Goal: Communication & Community: Answer question/provide support

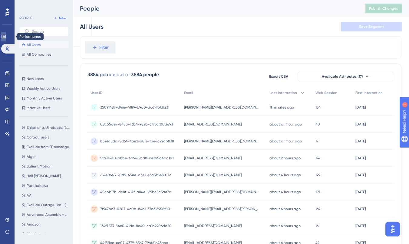
click at [6, 39] on link at bounding box center [3, 37] width 5 height 10
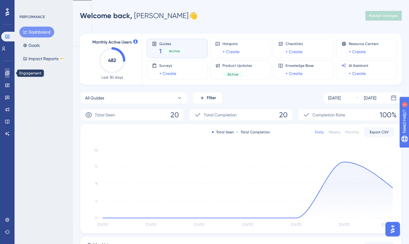
click at [8, 75] on icon at bounding box center [7, 73] width 5 height 5
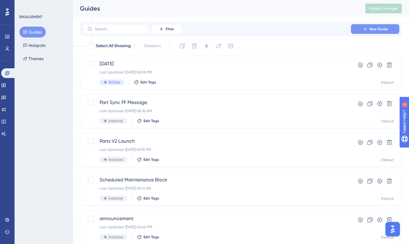
click at [360, 27] on button "New Guide" at bounding box center [375, 29] width 48 height 10
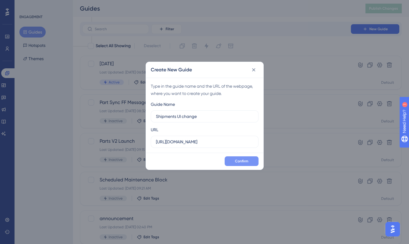
type input "Shipments UI change"
click at [238, 161] on span "Confirm" at bounding box center [241, 161] width 13 height 5
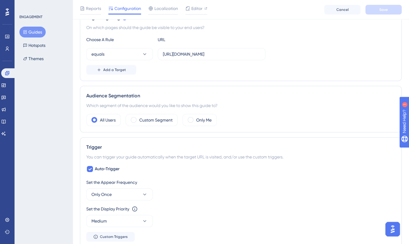
scroll to position [153, 0]
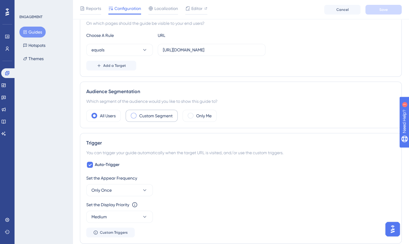
click at [166, 116] on label "Custom Segment" at bounding box center [155, 115] width 33 height 7
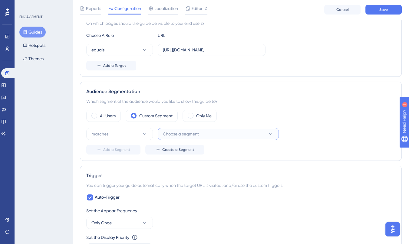
click at [180, 133] on span "Choose a segment" at bounding box center [181, 134] width 36 height 7
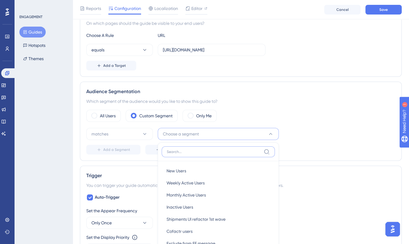
scroll to position [234, 0]
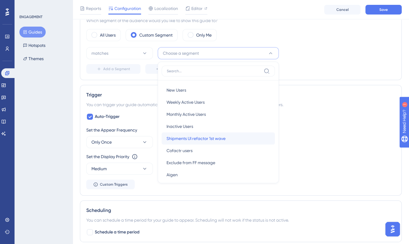
click at [203, 138] on span "Shipments UI refactor 1st wave" at bounding box center [196, 138] width 59 height 7
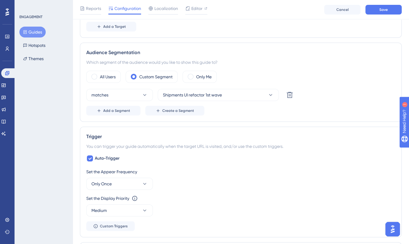
scroll to position [190, 0]
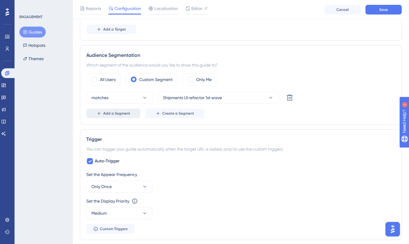
click at [112, 116] on button "Add a Segment" at bounding box center [113, 114] width 54 height 10
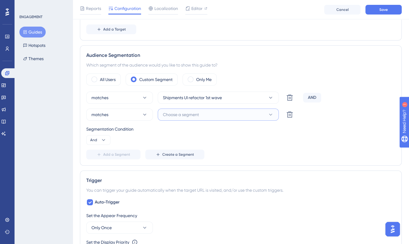
click at [199, 112] on span "Choose a segment" at bounding box center [181, 114] width 36 height 7
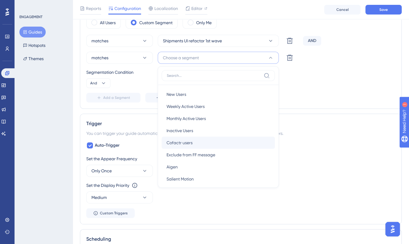
scroll to position [0, 0]
click at [200, 141] on div "Cofactr users Cofactr users" at bounding box center [219, 143] width 104 height 12
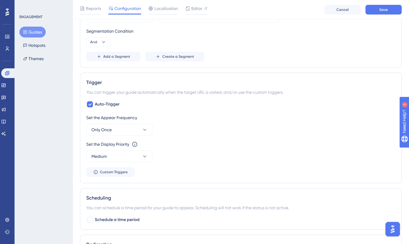
scroll to position [294, 0]
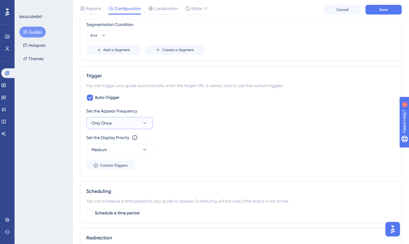
click at [130, 124] on button "Only Once" at bounding box center [119, 123] width 67 height 12
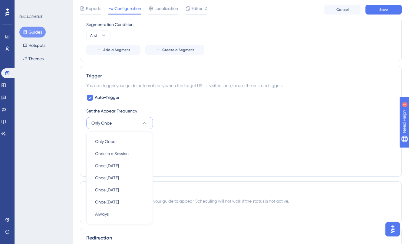
scroll to position [350, 0]
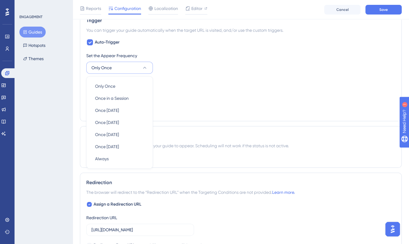
click at [191, 55] on div "Set the Appear Frequency" at bounding box center [240, 55] width 309 height 7
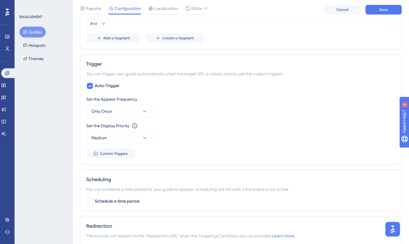
scroll to position [305, 0]
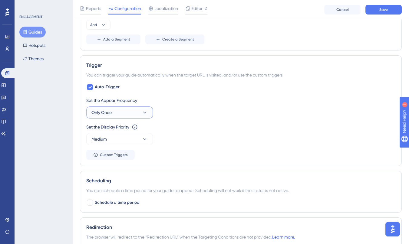
click at [144, 112] on icon at bounding box center [144, 113] width 3 height 2
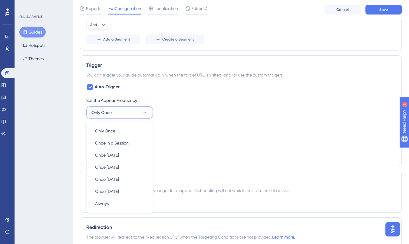
scroll to position [346, 0]
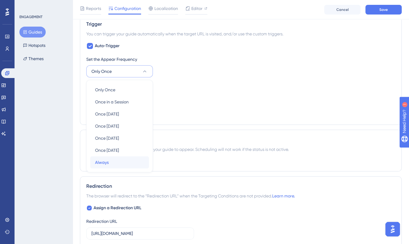
click at [127, 160] on div "Always Always" at bounding box center [119, 163] width 49 height 12
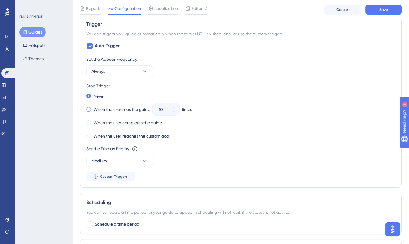
click at [89, 109] on span at bounding box center [88, 109] width 5 height 5
click at [93, 108] on input "radio" at bounding box center [93, 108] width 0 height 0
click at [167, 109] on input "10" at bounding box center [163, 109] width 8 height 7
click at [163, 111] on input "10" at bounding box center [163, 109] width 8 height 7
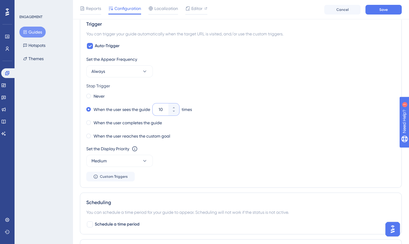
click at [163, 111] on input "10" at bounding box center [163, 109] width 8 height 7
type input "3"
click at [139, 69] on button "Always" at bounding box center [119, 71] width 67 height 12
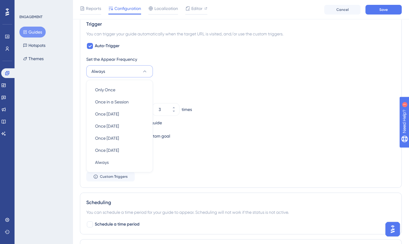
scroll to position [346, 0]
click at [201, 62] on div "Set the Appear Frequency Always Only Once Only Once Once in a Session Once in a…" at bounding box center [240, 66] width 309 height 22
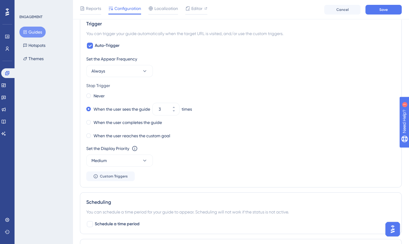
click at [182, 79] on div "Set the Appear Frequency Always Stop Trigger Never When the user sees the guide…" at bounding box center [240, 118] width 309 height 126
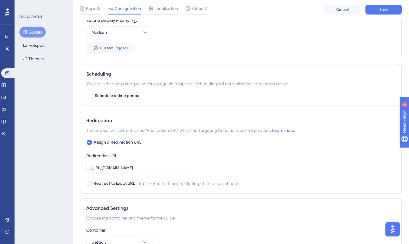
scroll to position [475, 0]
click at [182, 79] on div "Scheduling You can schedule a time period for your guide to appear. Scheduling …" at bounding box center [241, 85] width 322 height 42
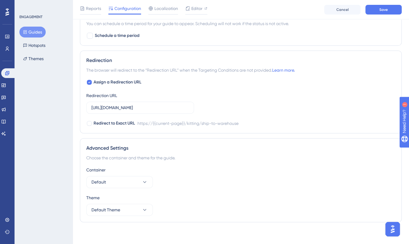
scroll to position [537, 0]
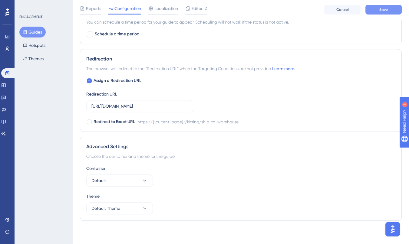
click at [384, 5] on button "Save" at bounding box center [383, 10] width 36 height 10
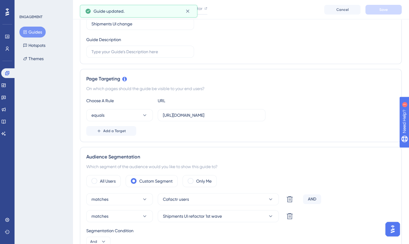
scroll to position [0, 0]
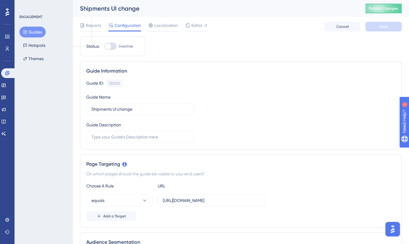
click at [111, 44] on div at bounding box center [110, 46] width 12 height 7
click at [104, 46] on input "Inactive" at bounding box center [104, 46] width 0 height 0
checkbox input "true"
click at [388, 30] on button "Save" at bounding box center [383, 27] width 36 height 10
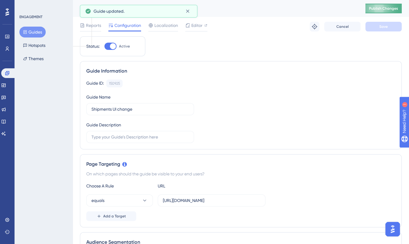
click at [388, 8] on span "Publish Changes" at bounding box center [383, 8] width 29 height 5
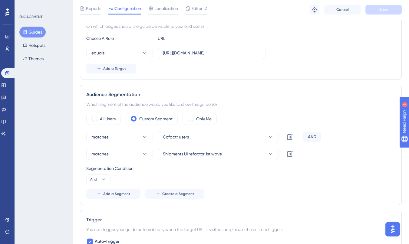
scroll to position [154, 0]
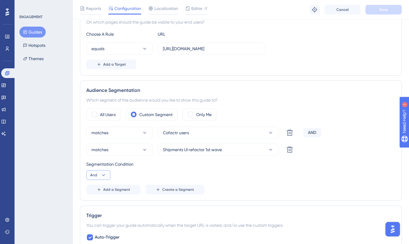
click at [104, 174] on icon at bounding box center [104, 175] width 6 height 6
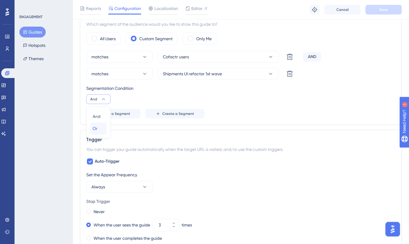
click at [97, 128] on span "Or" at bounding box center [95, 128] width 5 height 7
click at [274, 101] on div "Segmentation Condition Or" at bounding box center [240, 94] width 309 height 19
click at [388, 10] on button "Save" at bounding box center [383, 10] width 36 height 10
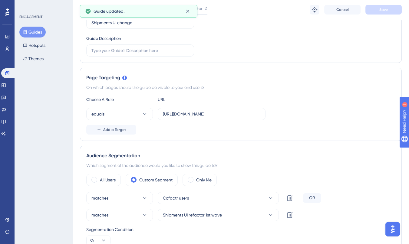
scroll to position [0, 0]
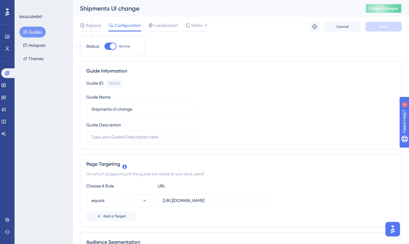
click at [372, 5] on button "Publish Changes" at bounding box center [383, 9] width 36 height 10
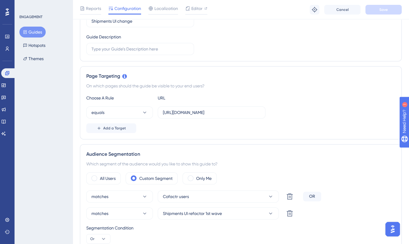
scroll to position [98, 0]
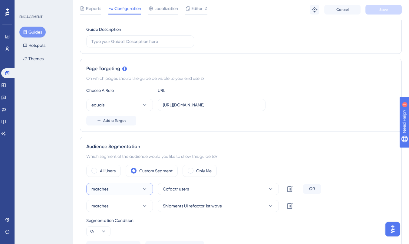
click at [145, 189] on icon at bounding box center [145, 189] width 6 height 6
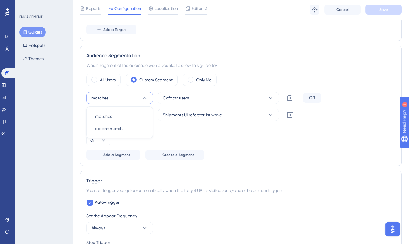
click at [197, 129] on div "Segmentation Condition" at bounding box center [240, 129] width 309 height 7
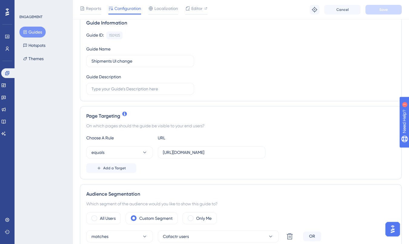
scroll to position [113, 0]
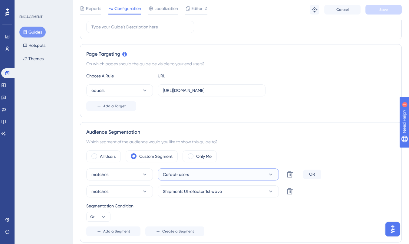
click at [270, 176] on icon at bounding box center [271, 175] width 6 height 6
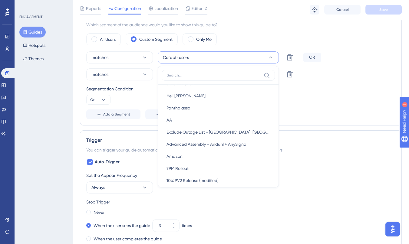
scroll to position [102, 0]
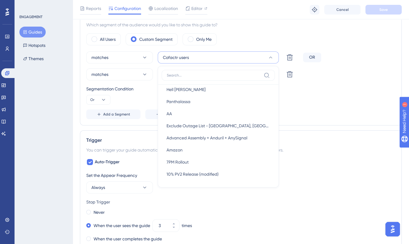
click at [318, 91] on div "Segmentation Condition" at bounding box center [240, 88] width 309 height 7
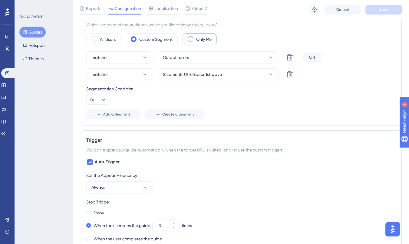
click at [192, 38] on span at bounding box center [191, 39] width 6 height 6
click at [195, 37] on input "radio" at bounding box center [195, 37] width 0 height 0
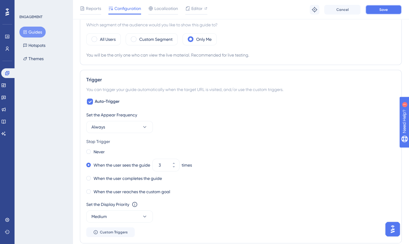
click at [393, 8] on button "Save" at bounding box center [383, 10] width 36 height 10
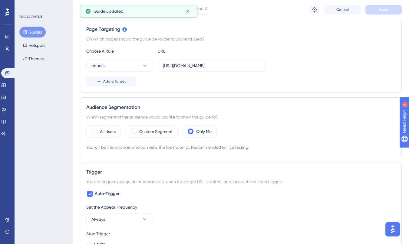
scroll to position [0, 0]
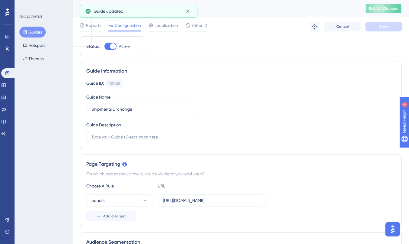
click at [395, 6] on span "Publish Changes" at bounding box center [383, 8] width 29 height 5
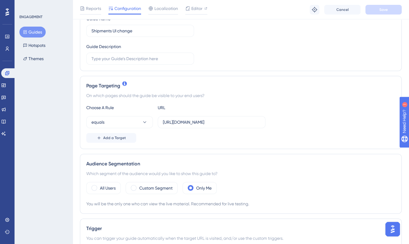
scroll to position [81, 0]
click at [97, 188] on span at bounding box center [94, 188] width 6 height 6
click at [99, 186] on input "radio" at bounding box center [99, 186] width 0 height 0
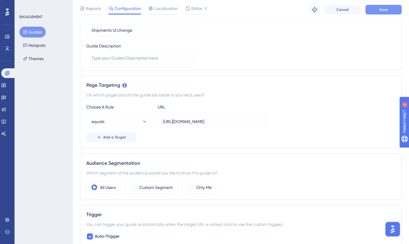
click at [390, 6] on button "Save" at bounding box center [383, 10] width 36 height 10
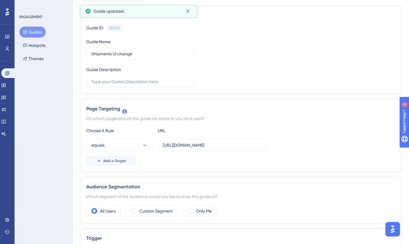
scroll to position [0, 0]
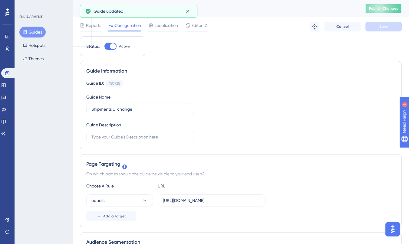
click at [387, 8] on span "Publish Changes" at bounding box center [383, 8] width 29 height 5
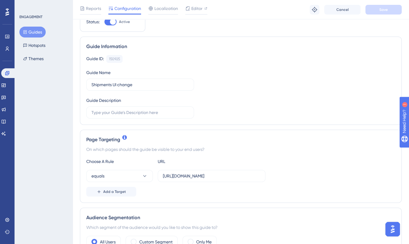
scroll to position [32, 0]
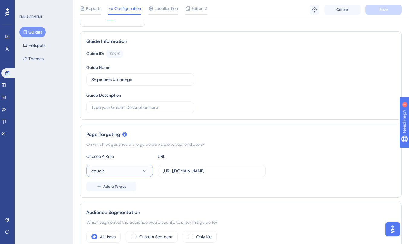
click at [134, 174] on button "equals" at bounding box center [119, 171] width 67 height 12
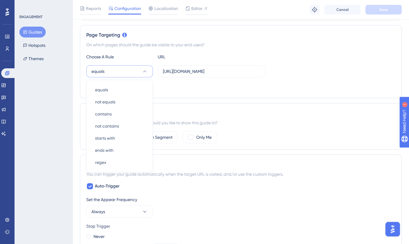
click at [228, 84] on div "Add a Target" at bounding box center [240, 87] width 309 height 10
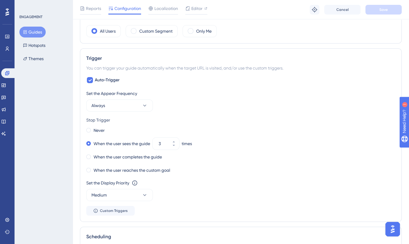
scroll to position [233, 0]
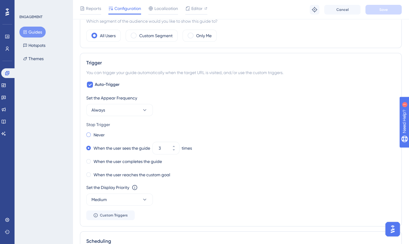
click at [88, 133] on span at bounding box center [88, 135] width 5 height 5
click at [93, 134] on input "radio" at bounding box center [93, 134] width 0 height 0
click at [376, 13] on button "Save" at bounding box center [383, 10] width 36 height 10
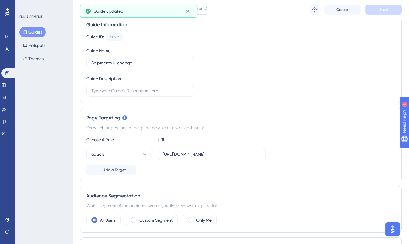
scroll to position [0, 0]
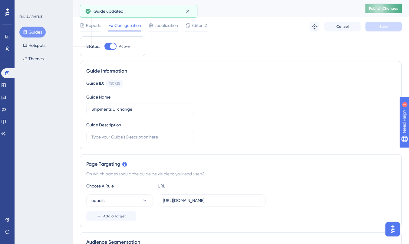
click at [382, 11] on span "Publish Changes" at bounding box center [383, 8] width 29 height 5
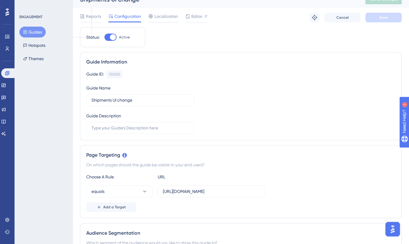
scroll to position [15, 0]
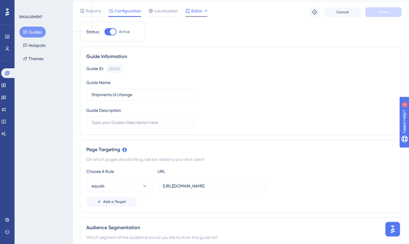
click at [197, 10] on span "Editor" at bounding box center [196, 10] width 11 height 7
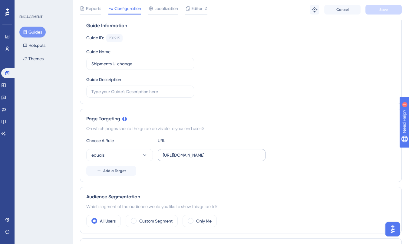
scroll to position [0, 12]
click at [124, 150] on button "equals" at bounding box center [119, 155] width 67 height 12
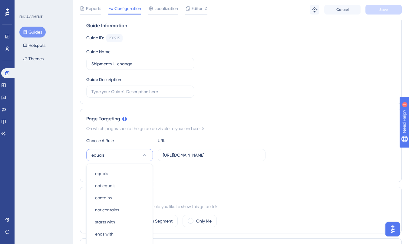
scroll to position [135, 0]
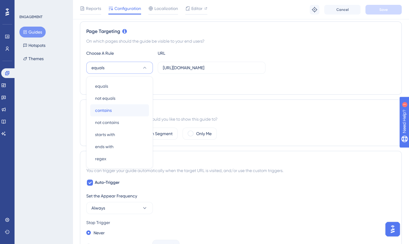
click at [129, 106] on div "contains contains" at bounding box center [119, 110] width 49 height 12
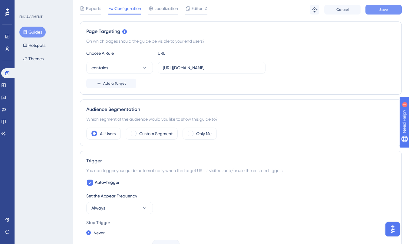
click at [383, 9] on span "Save" at bounding box center [383, 9] width 8 height 5
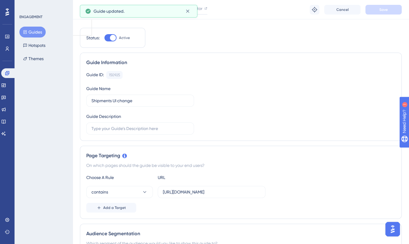
scroll to position [0, 0]
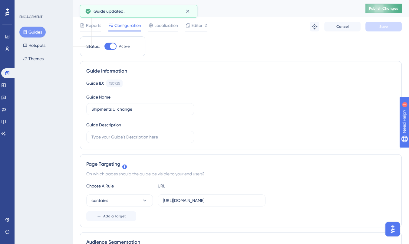
click at [392, 7] on span "Publish Changes" at bounding box center [383, 8] width 29 height 5
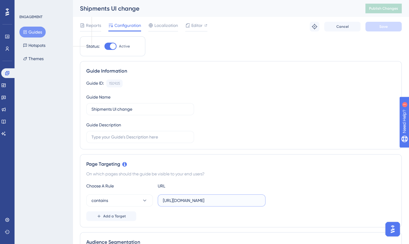
click at [193, 203] on input "[URL][DOMAIN_NAME]" at bounding box center [212, 200] width 98 height 7
click at [280, 185] on div "Choose A Rule URL" at bounding box center [240, 186] width 309 height 7
click at [88, 26] on span "Reports" at bounding box center [93, 25] width 15 height 7
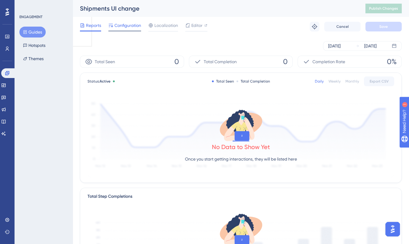
click at [114, 28] on div "Configuration" at bounding box center [124, 25] width 33 height 7
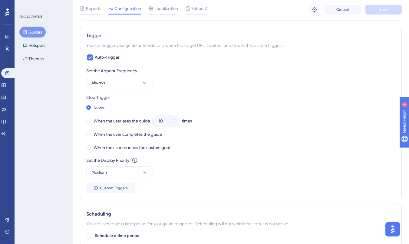
scroll to position [263, 0]
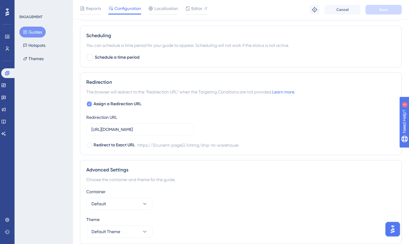
click at [88, 101] on div at bounding box center [89, 104] width 6 height 6
checkbox input "false"
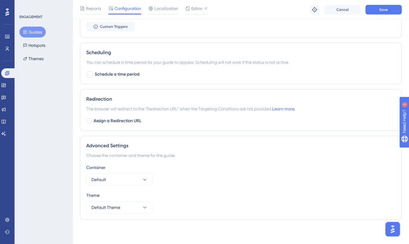
scroll to position [422, 0]
click at [383, 10] on span "Save" at bounding box center [383, 9] width 8 height 5
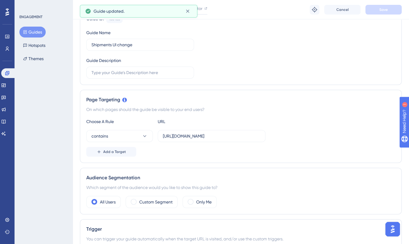
scroll to position [0, 0]
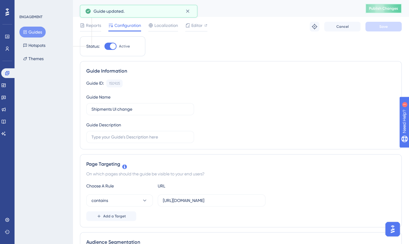
click at [381, 10] on button "Publish Changes" at bounding box center [383, 9] width 36 height 10
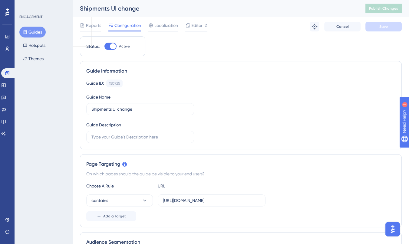
click at [395, 227] on img "Open AI Assistant Launcher" at bounding box center [392, 229] width 11 height 11
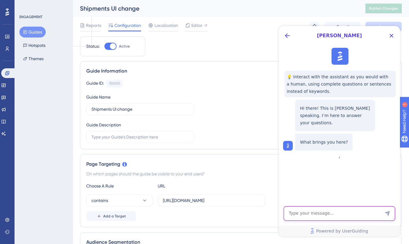
click at [348, 216] on textarea "AI Assistant Text Input" at bounding box center [339, 214] width 111 height 15
type textarea "im not able to get a guide to appear on my website"
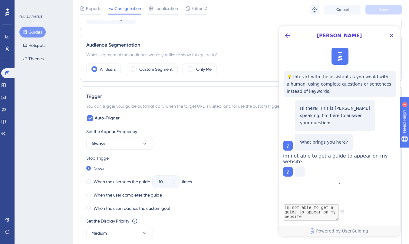
scroll to position [204, 0]
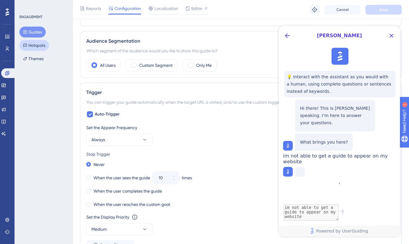
click at [32, 41] on button "Hotspots" at bounding box center [34, 45] width 30 height 11
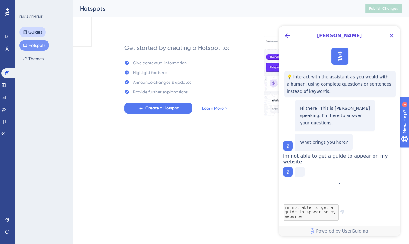
click at [35, 27] on button "Guides" at bounding box center [32, 32] width 26 height 11
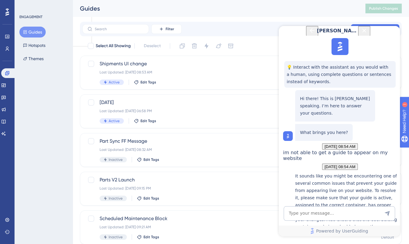
scroll to position [124, 0]
click at [179, 73] on div "Last Updated: Aug 29 2025, 08:53 AM" at bounding box center [217, 72] width 234 height 5
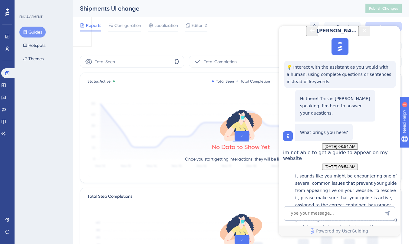
click at [368, 34] on icon "Close Button" at bounding box center [364, 30] width 7 height 7
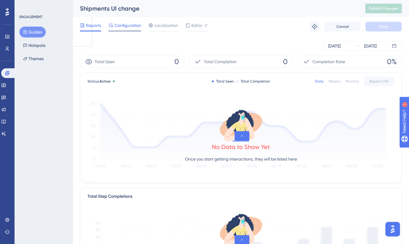
click at [124, 24] on span "Configuration" at bounding box center [127, 25] width 27 height 7
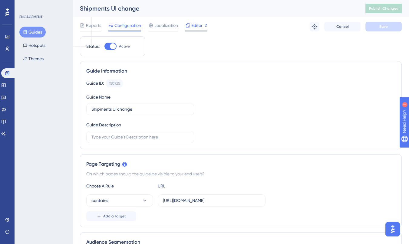
click at [202, 23] on span "Editor" at bounding box center [196, 25] width 11 height 7
click at [314, 28] on icon at bounding box center [314, 26] width 5 height 5
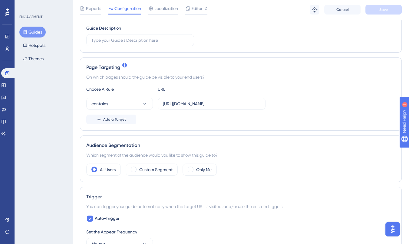
scroll to position [106, 0]
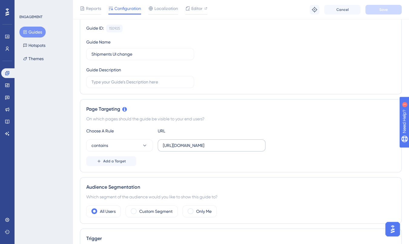
scroll to position [58, 0]
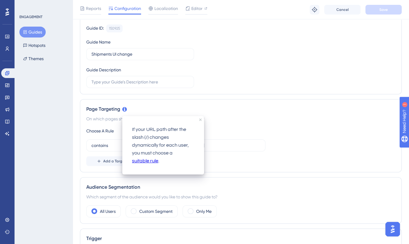
click at [159, 102] on div "Page Targeting On which pages should the guide be visible to your end users? Ch…" at bounding box center [241, 135] width 322 height 73
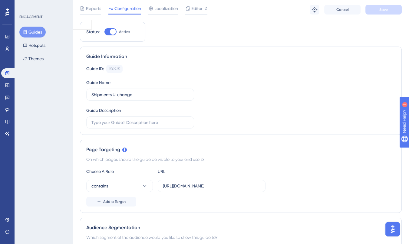
scroll to position [0, 0]
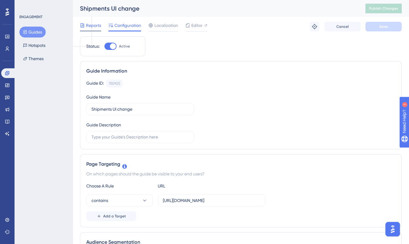
click at [95, 27] on span "Reports" at bounding box center [93, 25] width 15 height 7
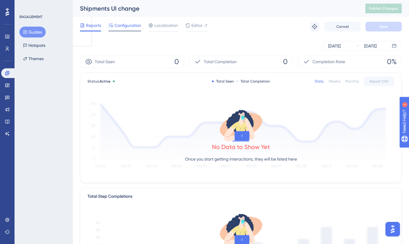
click at [127, 26] on span "Configuration" at bounding box center [127, 25] width 27 height 7
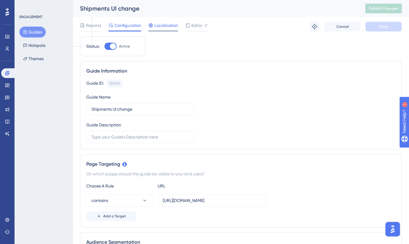
click at [162, 25] on span "Localization" at bounding box center [166, 25] width 24 height 7
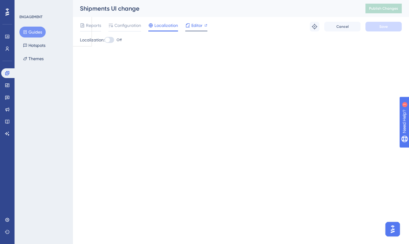
click at [191, 25] on span "Editor" at bounding box center [196, 25] width 11 height 7
click at [128, 31] on div at bounding box center [124, 31] width 33 height 1
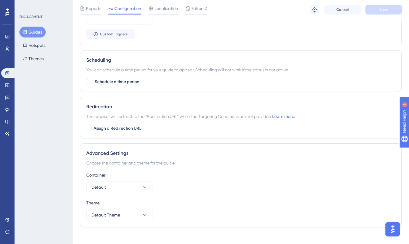
scroll to position [422, 0]
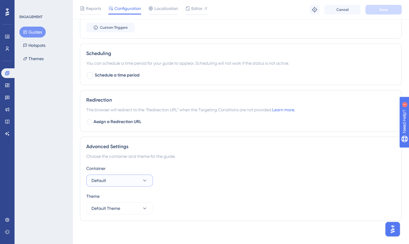
click at [140, 181] on button "Default" at bounding box center [119, 181] width 67 height 12
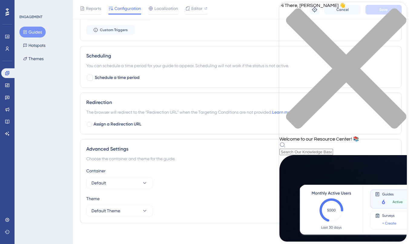
scroll to position [30, 0]
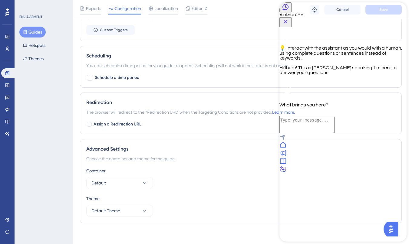
click at [398, 6] on div "Ai Assistant" at bounding box center [342, 14] width 127 height 25
click at [289, 18] on icon "Close Button" at bounding box center [285, 21] width 7 height 7
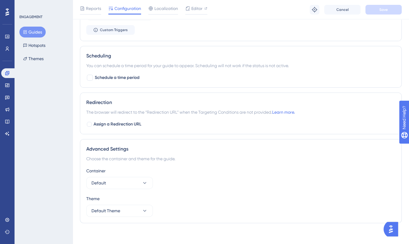
click at [388, 230] on img "Open AI Assistant Launcher" at bounding box center [390, 229] width 11 height 11
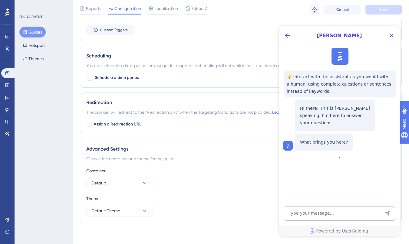
scroll to position [0, 0]
click at [333, 213] on textarea "AI Assistant Text Input" at bounding box center [339, 214] width 111 height 15
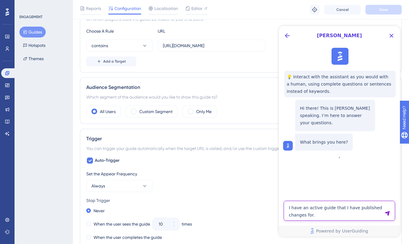
scroll to position [158, 0]
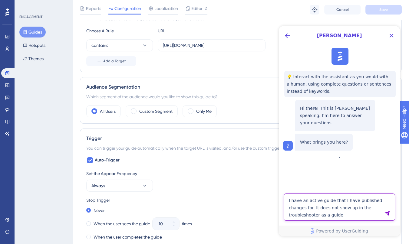
type textarea "I have an active guide that I have published changes for. It does not show up i…"
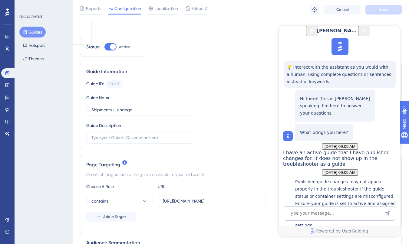
scroll to position [0, 0]
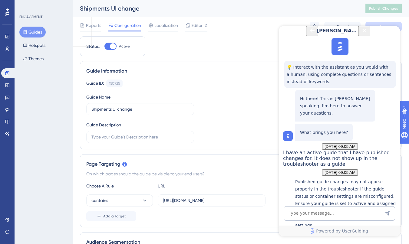
click at [113, 45] on div at bounding box center [113, 46] width 6 height 6
click at [104, 46] on input "Active" at bounding box center [104, 46] width 0 height 0
click at [113, 45] on div at bounding box center [110, 46] width 12 height 7
click at [104, 46] on input "Inactive" at bounding box center [104, 46] width 0 height 0
checkbox input "true"
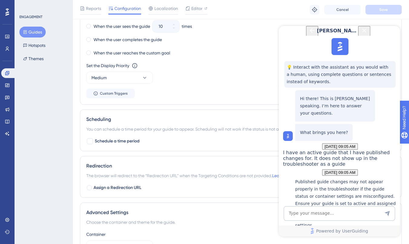
scroll to position [422, 0]
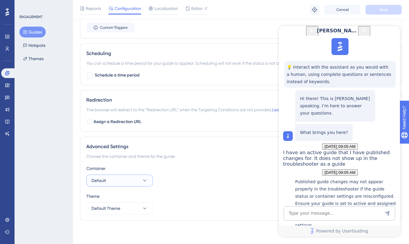
click at [122, 179] on button "Default" at bounding box center [119, 181] width 67 height 12
click at [113, 204] on div "Default Default" at bounding box center [119, 199] width 49 height 12
click at [185, 185] on div "Container Default" at bounding box center [240, 176] width 309 height 22
click at [335, 218] on textarea "AI Assistant Text Input" at bounding box center [339, 214] width 111 height 15
type textarea "I have done all that"
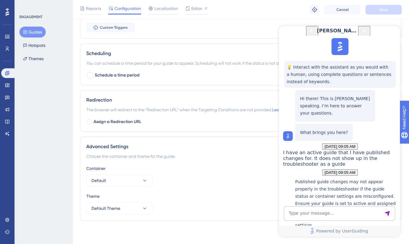
scroll to position [255, 0]
click at [6, 74] on icon at bounding box center [7, 73] width 5 height 5
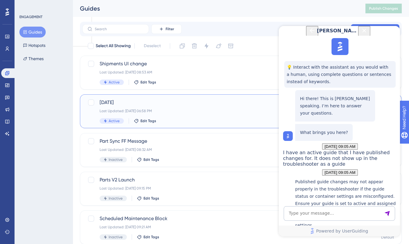
click at [192, 104] on span "Labor Day" at bounding box center [217, 102] width 234 height 7
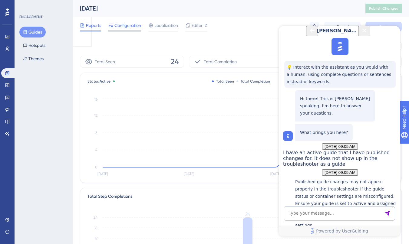
click at [130, 22] on span "Configuration" at bounding box center [127, 25] width 27 height 7
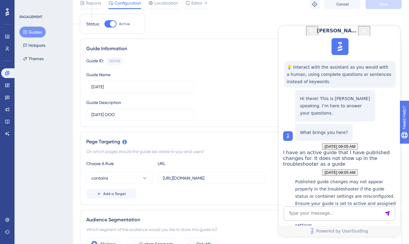
scroll to position [25, 0]
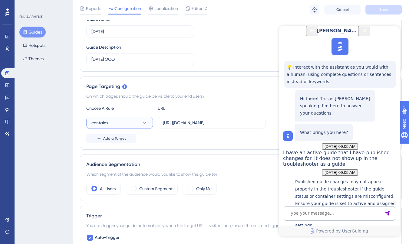
click at [148, 118] on button "contains" at bounding box center [119, 123] width 67 height 12
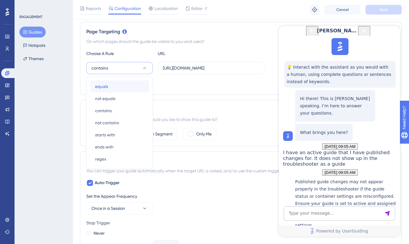
click at [131, 84] on div "equals equals" at bounding box center [119, 87] width 49 height 12
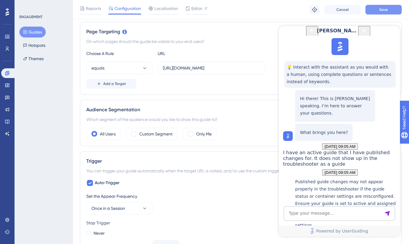
click at [385, 10] on span "Save" at bounding box center [383, 9] width 8 height 5
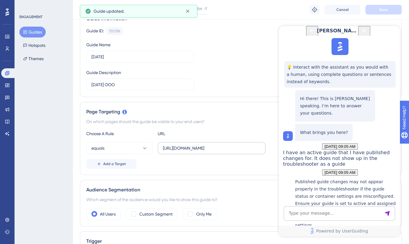
scroll to position [0, 0]
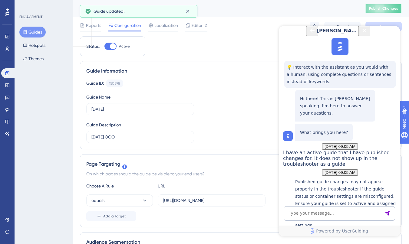
click at [384, 6] on span "Publish Changes" at bounding box center [383, 8] width 29 height 5
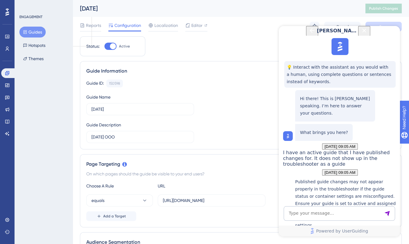
click at [348, 235] on div "Why can't I see my Guide live?" at bounding box center [346, 241] width 102 height 13
click at [296, 213] on textarea "AI Assistant Text Input" at bounding box center [339, 214] width 111 height 15
type textarea "What do you mean about conflicts?"
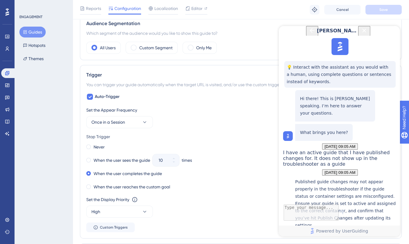
scroll to position [223, 0]
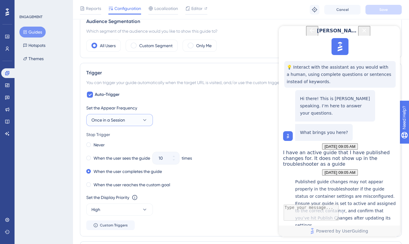
click at [141, 121] on button "Once in a Session" at bounding box center [119, 120] width 67 height 12
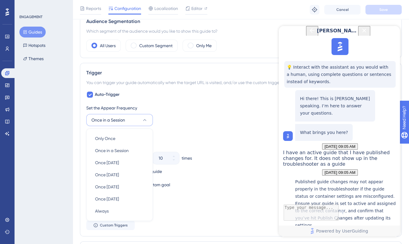
scroll to position [276, 0]
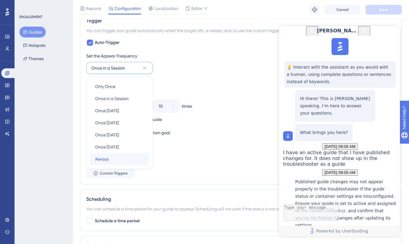
click at [114, 160] on div "Always Always" at bounding box center [119, 159] width 49 height 12
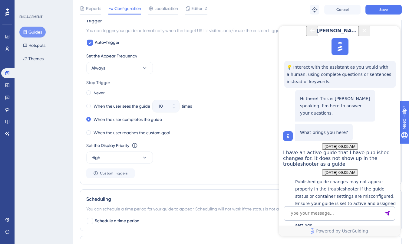
scroll to position [387, 0]
click at [132, 69] on button "Always" at bounding box center [119, 68] width 67 height 12
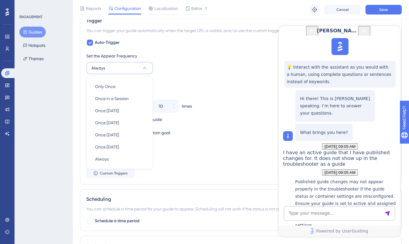
scroll to position [276, 0]
click at [125, 97] on span "Once in a Session" at bounding box center [112, 98] width 34 height 7
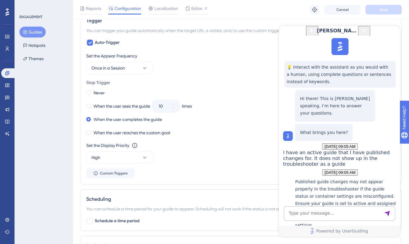
click at [211, 73] on div "Set the Appear Frequency Once in a Session" at bounding box center [240, 63] width 309 height 22
click at [36, 33] on button "Guides" at bounding box center [32, 32] width 26 height 11
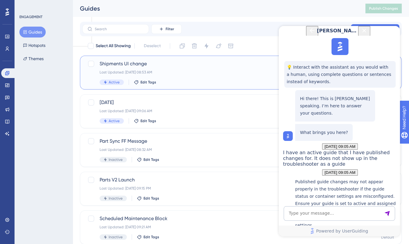
click at [201, 70] on div "Last Updated: Aug 29 2025, 08:53 AM" at bounding box center [217, 72] width 234 height 5
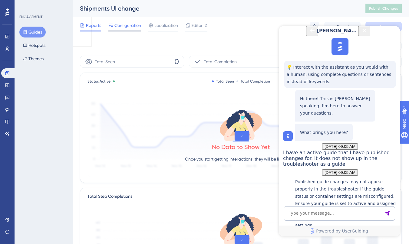
click at [124, 28] on span "Configuration" at bounding box center [127, 25] width 27 height 7
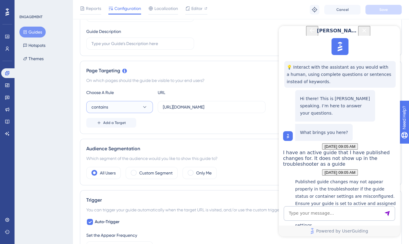
click at [136, 104] on button "contains" at bounding box center [119, 107] width 67 height 12
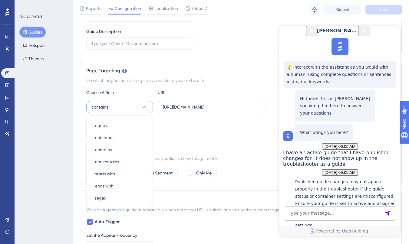
scroll to position [135, 0]
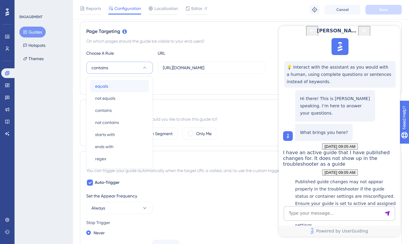
click at [122, 85] on div "equals equals" at bounding box center [119, 86] width 49 height 12
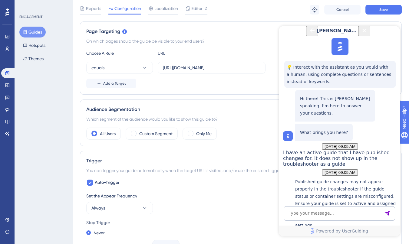
click at [204, 83] on div "Add a Target" at bounding box center [240, 84] width 309 height 10
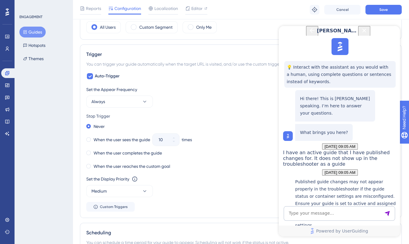
scroll to position [242, 0]
click at [378, 9] on button "Save" at bounding box center [383, 10] width 36 height 10
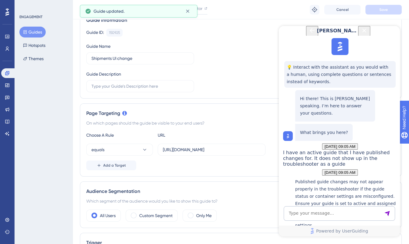
scroll to position [0, 0]
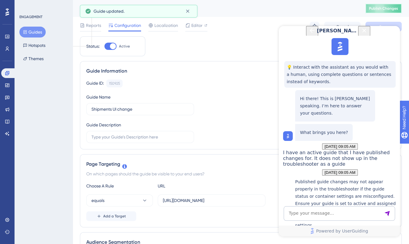
click at [393, 7] on span "Publish Changes" at bounding box center [383, 8] width 29 height 5
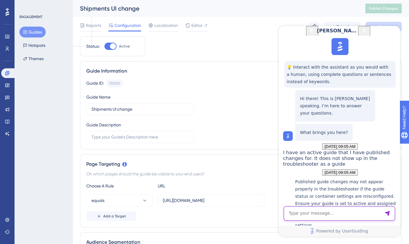
click at [302, 214] on textarea "AI Assistant Text Input" at bounding box center [339, 214] width 111 height 15
type textarea "how do i contact support"
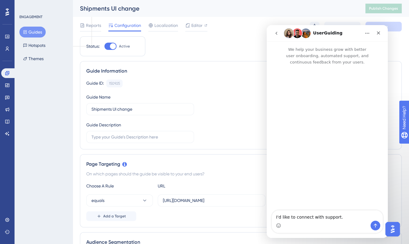
scroll to position [0, 0]
click at [313, 220] on textarea "I'd like to connect with support." at bounding box center [327, 216] width 111 height 10
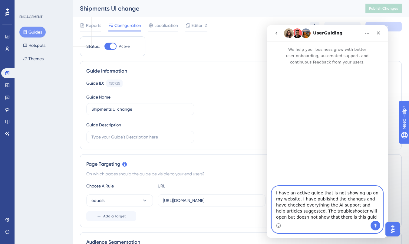
type textarea "I have an active guide that is not showing up on my website. I have published t…"
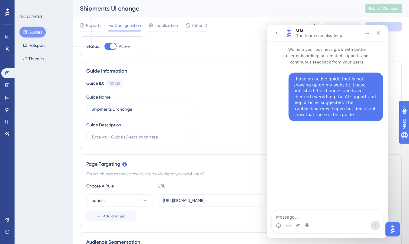
click at [359, 220] on textarea "Message…" at bounding box center [327, 216] width 111 height 10
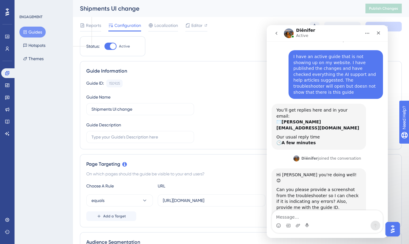
scroll to position [24, 0]
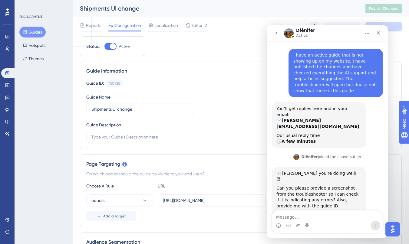
click at [359, 220] on textarea "Message…" at bounding box center [327, 216] width 111 height 10
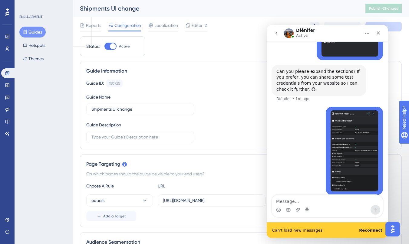
scroll to position [285, 0]
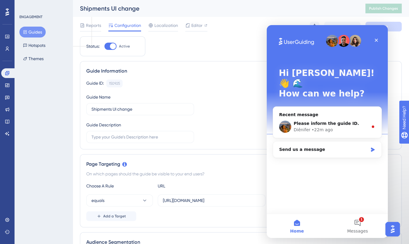
click at [260, 13] on div "Shipments UI change Publish Changes" at bounding box center [241, 8] width 336 height 17
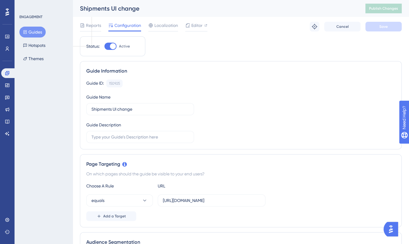
click at [390, 228] on img "Open AI Assistant Launcher" at bounding box center [390, 229] width 11 height 11
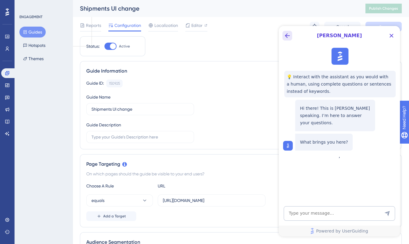
click at [290, 35] on icon "Back Button" at bounding box center [287, 35] width 7 height 7
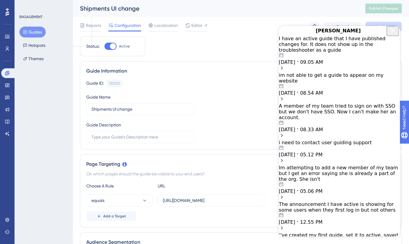
click at [338, 66] on div "I have an active guide that I have published changes for. It does not show up i…" at bounding box center [339, 54] width 121 height 37
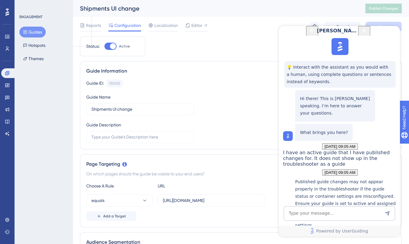
scroll to position [477, 0]
click at [310, 33] on icon "Back Button" at bounding box center [312, 30] width 5 height 5
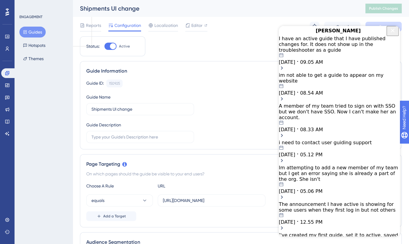
click at [391, 32] on icon "Close Button" at bounding box center [393, 30] width 4 height 4
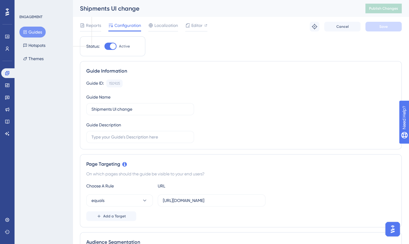
scroll to position [0, 0]
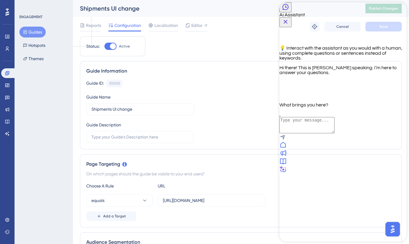
click at [288, 10] on icon "Back Button" at bounding box center [286, 7] width 6 height 6
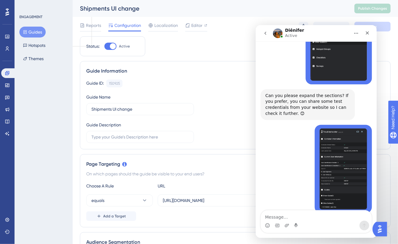
scroll to position [274, 0]
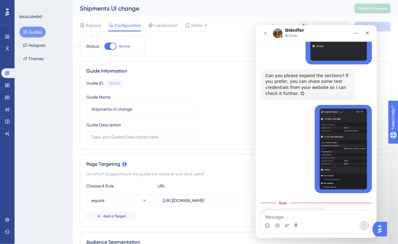
click at [333, 220] on textarea "Message…" at bounding box center [316, 215] width 111 height 10
type textarea "What does that mean?"
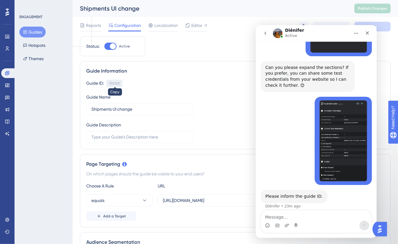
click at [111, 84] on div "150925" at bounding box center [114, 83] width 11 height 5
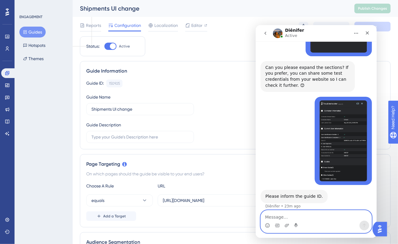
click at [309, 220] on textarea "Message…" at bounding box center [316, 215] width 111 height 10
type textarea "oh sorry, I see"
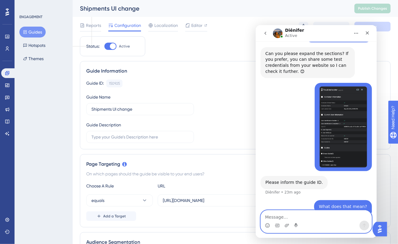
paste textarea "150925"
type textarea "150925"
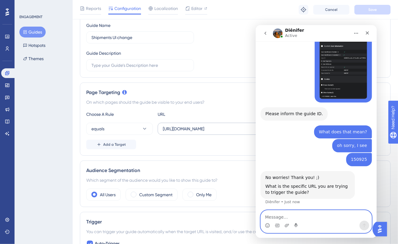
scroll to position [366, 0]
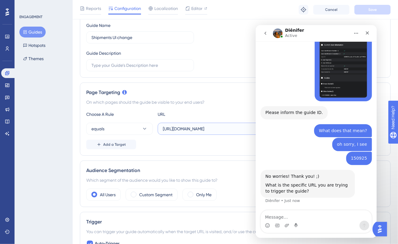
click at [182, 129] on input "[URL][DOMAIN_NAME]" at bounding box center [212, 129] width 98 height 7
click at [283, 217] on textarea "Message…" at bounding box center [316, 215] width 111 height 10
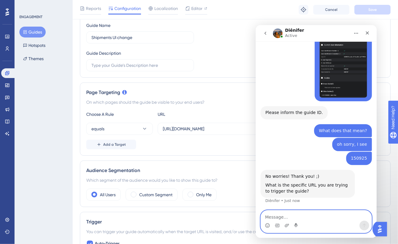
paste textarea "[URL][DOMAIN_NAME]"
type textarea "[URL][DOMAIN_NAME]"
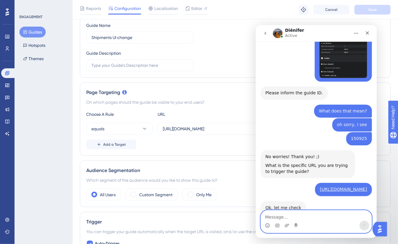
scroll to position [385, 0]
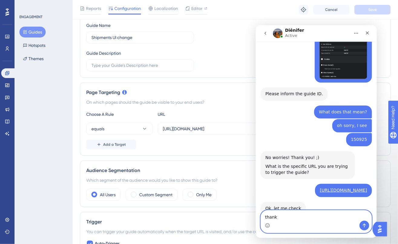
type textarea "thanks"
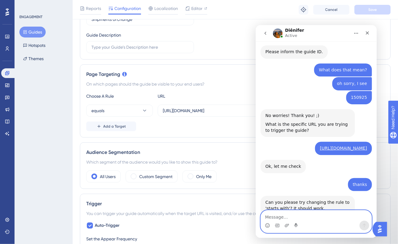
scroll to position [94, 0]
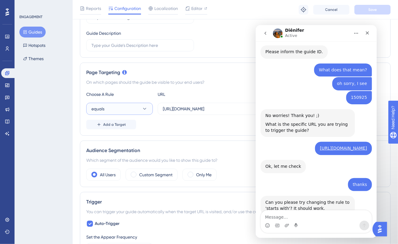
click at [144, 106] on icon at bounding box center [145, 109] width 6 height 6
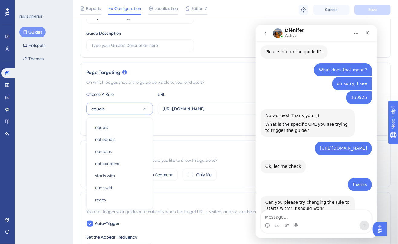
scroll to position [135, 0]
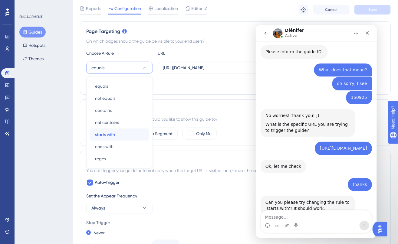
click at [117, 136] on div "starts with starts with" at bounding box center [119, 135] width 49 height 12
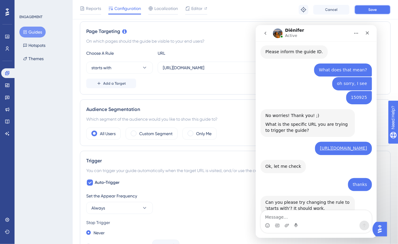
click at [370, 8] on span "Save" at bounding box center [373, 9] width 8 height 5
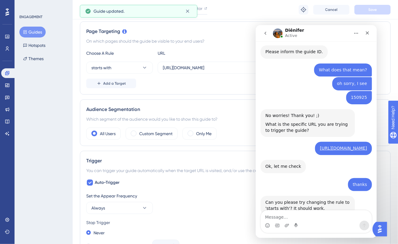
scroll to position [0, 0]
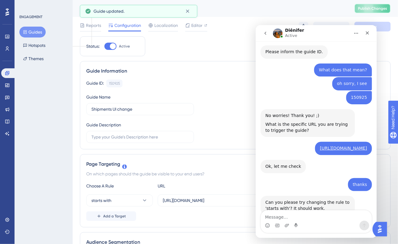
click at [360, 8] on span "Publish Changes" at bounding box center [372, 8] width 29 height 5
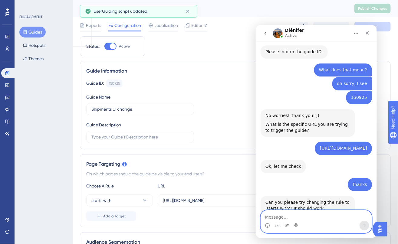
click at [272, 216] on textarea "Message…" at bounding box center [316, 215] width 111 height 10
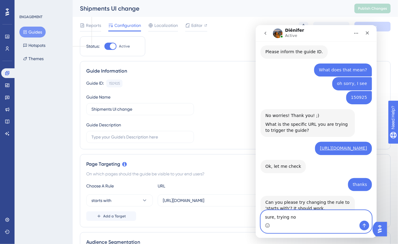
type textarea "sure, trying now"
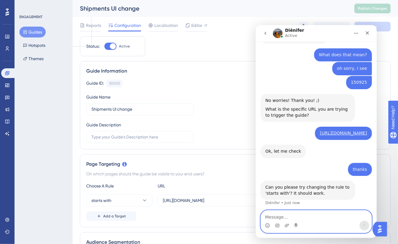
scroll to position [445, 0]
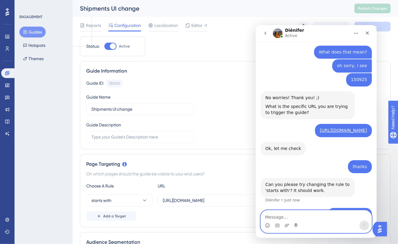
click at [321, 217] on textarea "Message…" at bounding box center [316, 215] width 111 height 10
type textarea "ok great, now it's working"
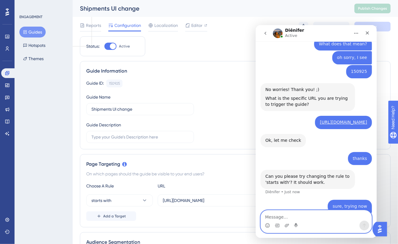
scroll to position [459, 0]
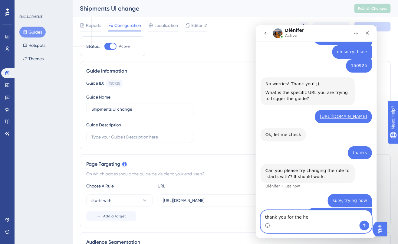
type textarea "thank you for the help"
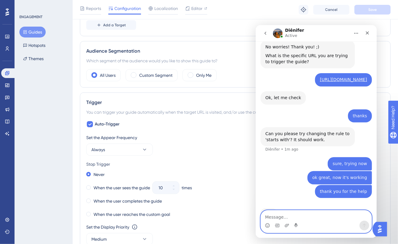
scroll to position [193, 0]
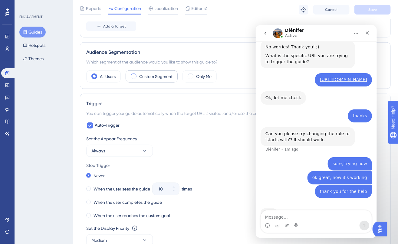
click at [151, 76] on label "Custom Segment" at bounding box center [155, 76] width 33 height 7
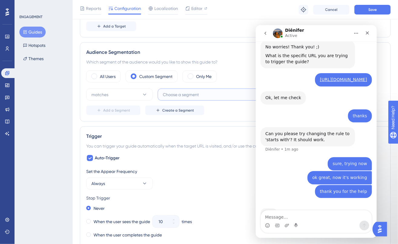
click at [191, 94] on span "Choose a segment" at bounding box center [181, 94] width 36 height 7
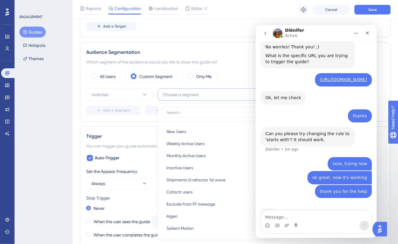
scroll to position [241, 0]
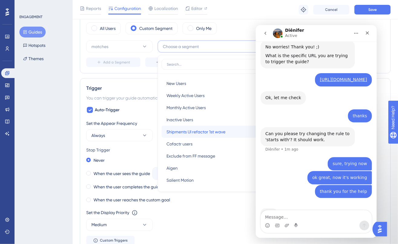
click at [197, 133] on span "Shipments UI refactor 1st wave" at bounding box center [196, 131] width 59 height 7
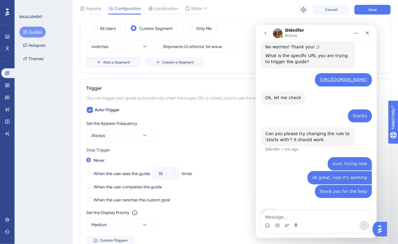
click at [117, 61] on span "Add a Segment" at bounding box center [116, 62] width 27 height 5
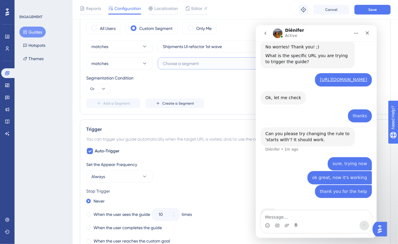
click at [183, 64] on span "Choose a segment" at bounding box center [181, 63] width 36 height 7
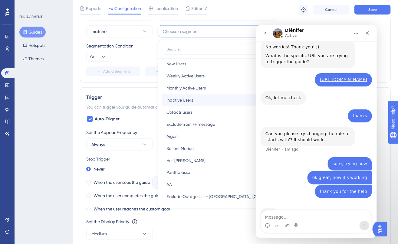
scroll to position [0, 0]
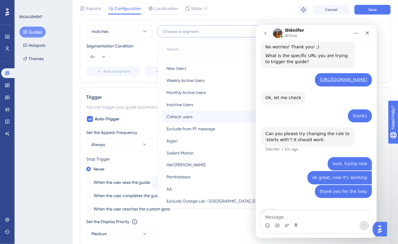
click at [207, 111] on div "Cofactr users Cofactr users" at bounding box center [219, 117] width 104 height 12
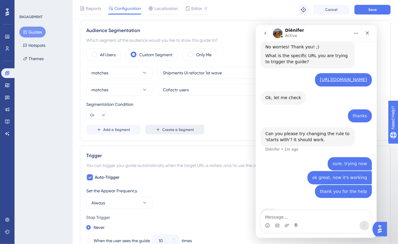
scroll to position [215, 0]
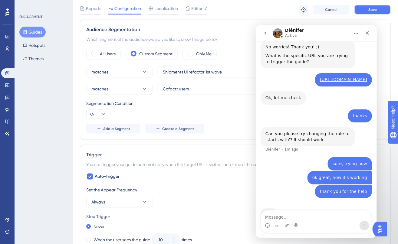
click at [377, 11] on button "Save" at bounding box center [373, 10] width 36 height 10
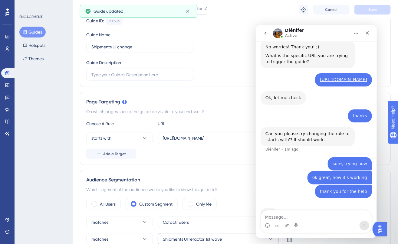
scroll to position [0, 0]
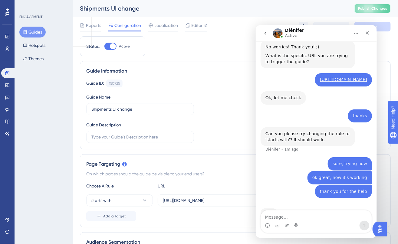
click at [380, 10] on button "Publish Changes" at bounding box center [373, 9] width 36 height 10
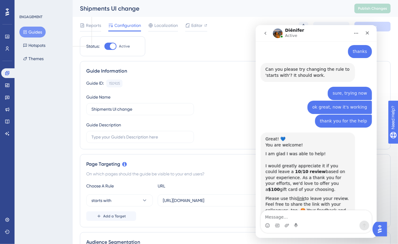
scroll to position [589, 0]
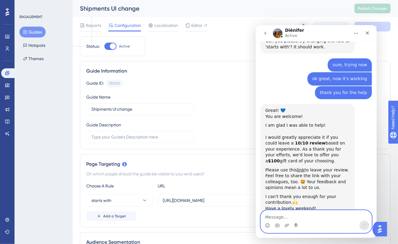
click at [269, 218] on textarea "Message…" at bounding box center [316, 215] width 111 height 10
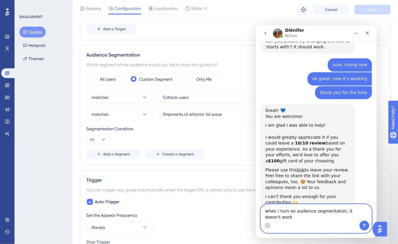
scroll to position [595, 0]
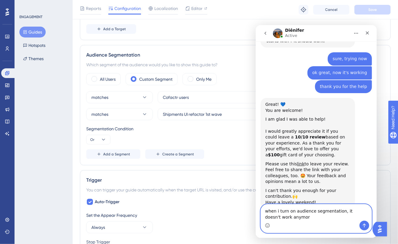
type textarea "when i turn on audience segmentation, it doesn't work anymore"
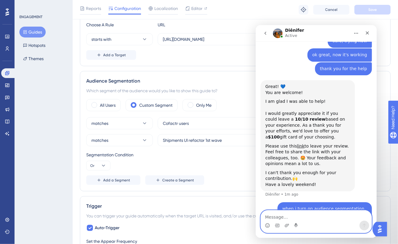
scroll to position [168, 0]
